Goal: Information Seeking & Learning: Learn about a topic

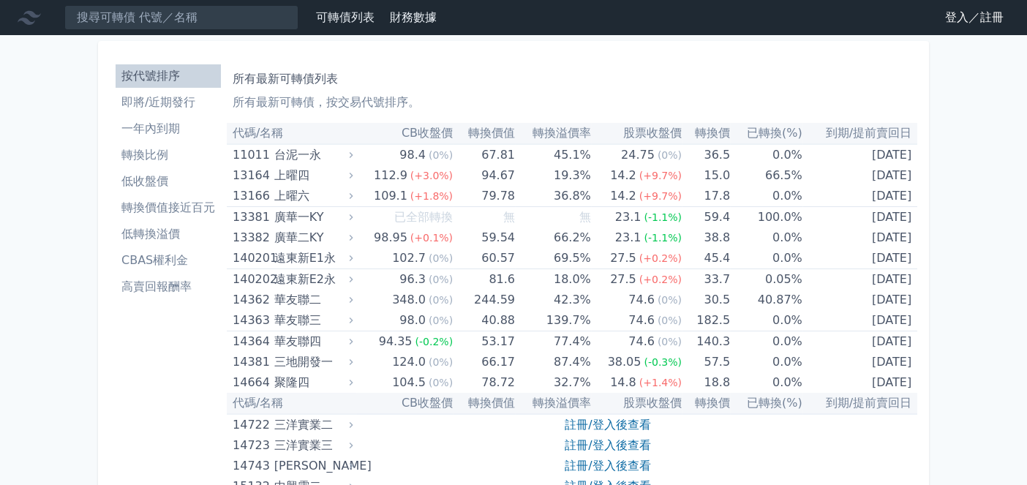
click at [157, 132] on li "一年內到期" at bounding box center [168, 129] width 105 height 18
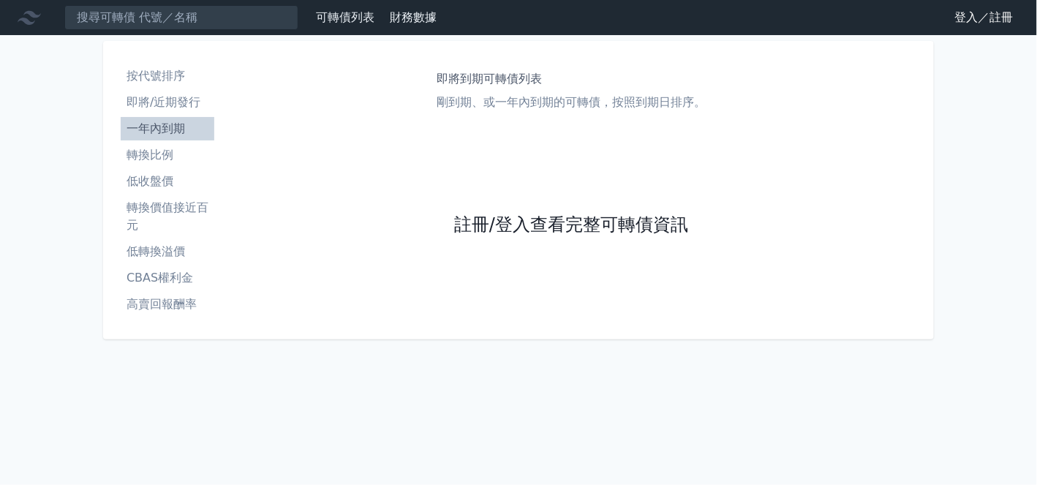
click at [518, 227] on link "註冊/登入查看完整可轉債資訊" at bounding box center [571, 225] width 234 height 23
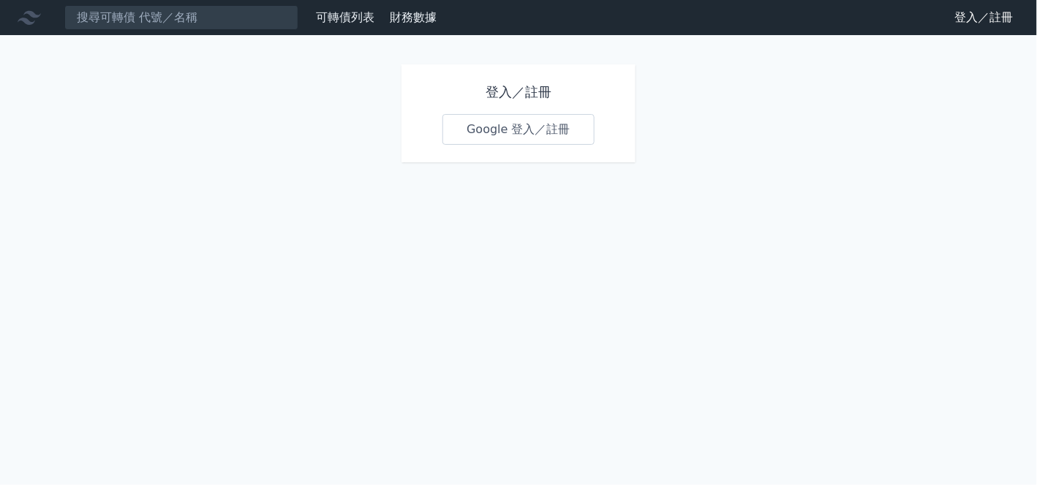
click at [503, 135] on link "Google 登入／註冊" at bounding box center [518, 129] width 152 height 31
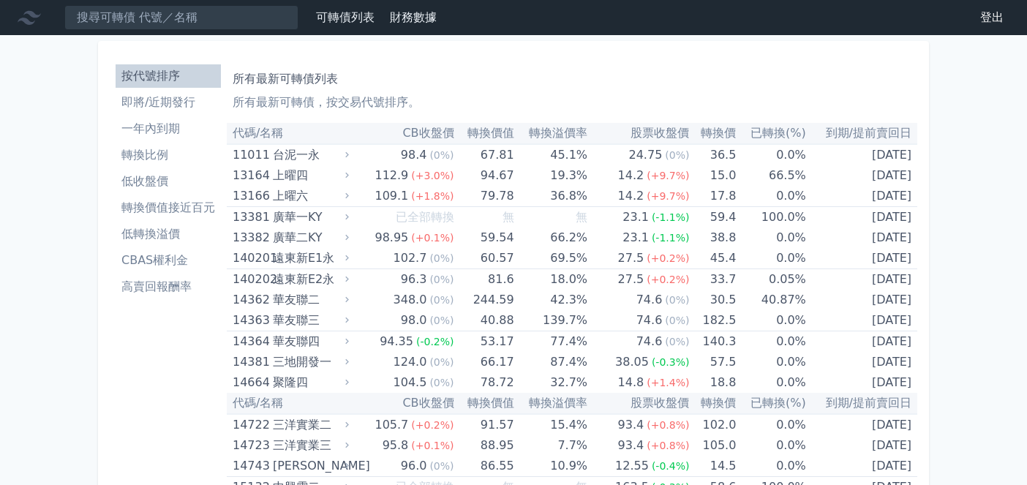
click at [161, 18] on input at bounding box center [181, 17] width 234 height 25
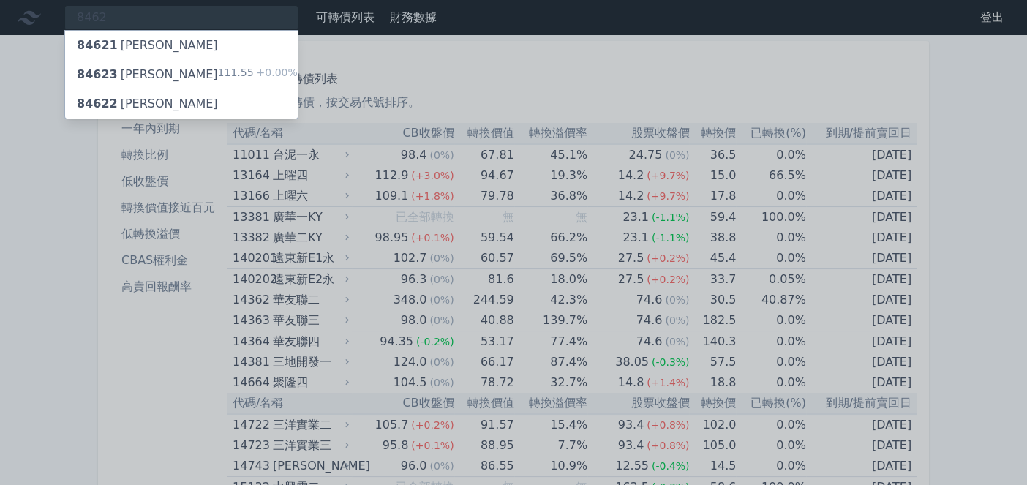
type input "8462"
click at [154, 70] on div "84623 柏文三 111.55 +0.00%" at bounding box center [181, 74] width 233 height 29
